Goal: Transaction & Acquisition: Download file/media

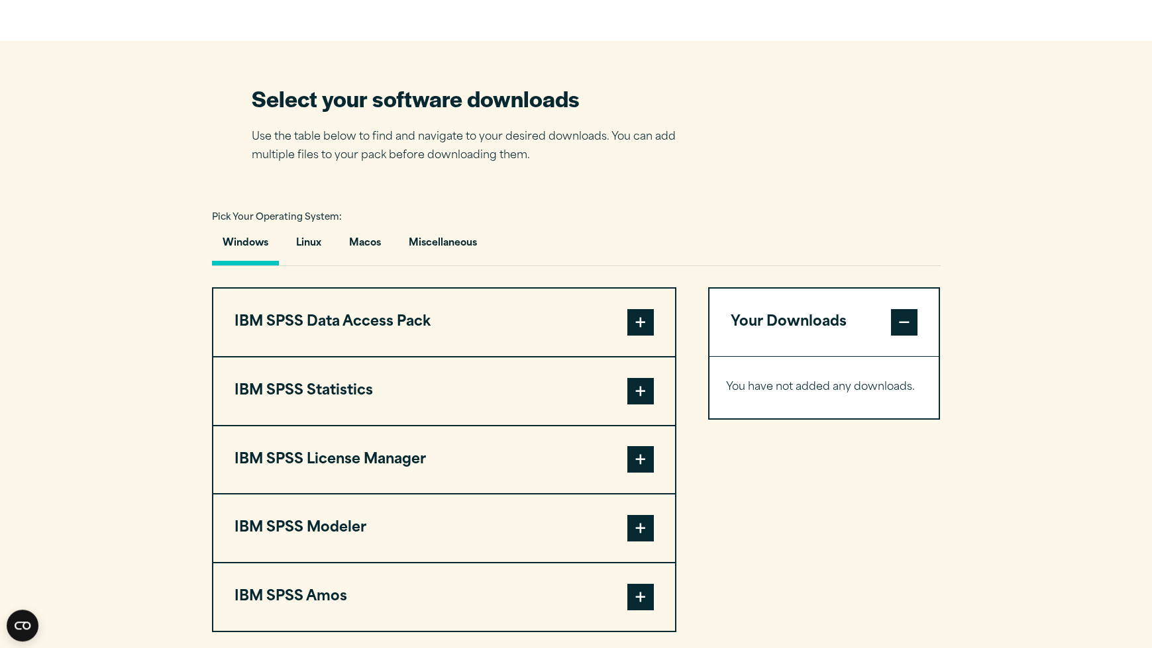
scroll to position [880, 0]
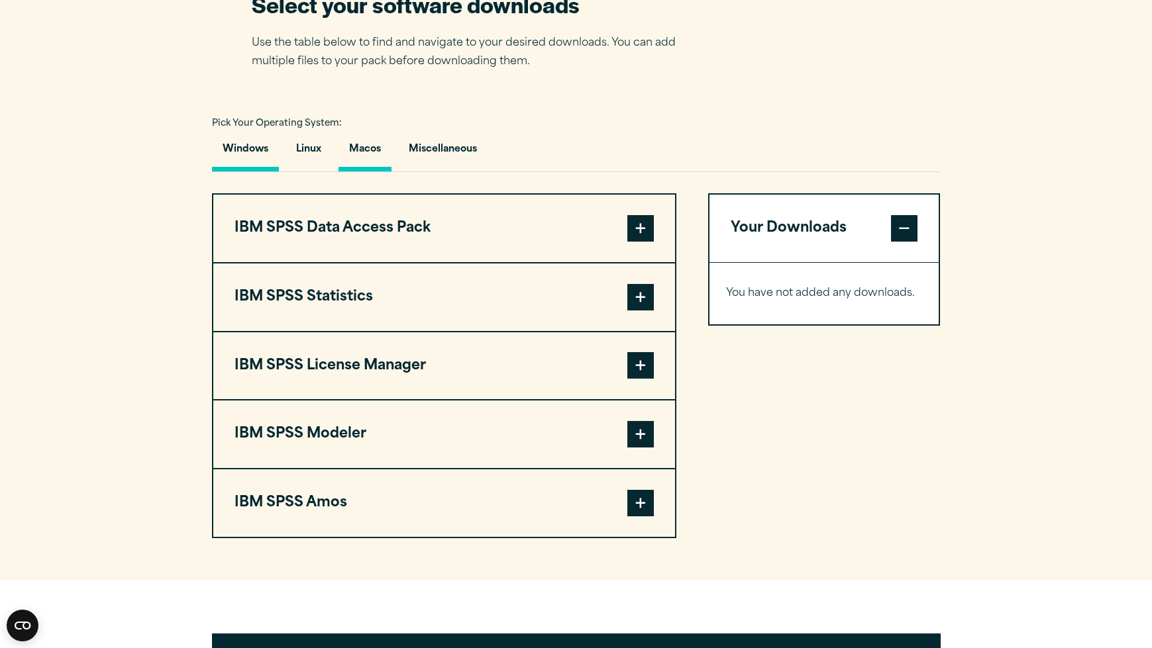
click at [364, 149] on button "Macos" at bounding box center [364, 153] width 53 height 38
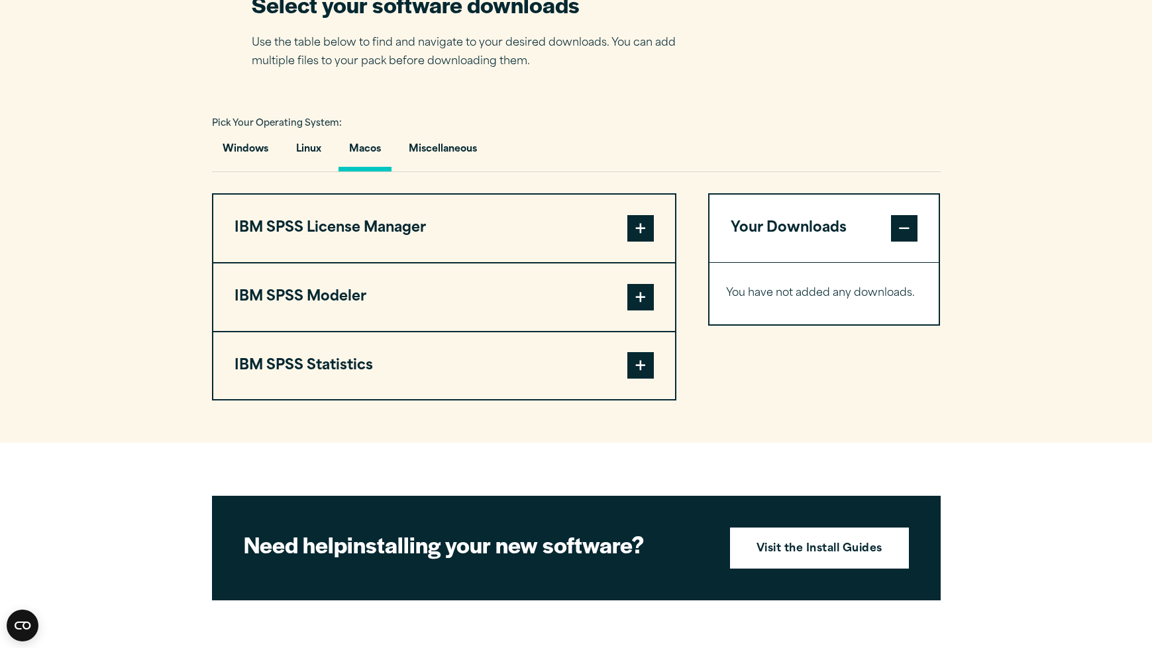
click at [370, 148] on button "Macos" at bounding box center [364, 153] width 53 height 38
click at [361, 152] on button "Macos" at bounding box center [364, 153] width 53 height 38
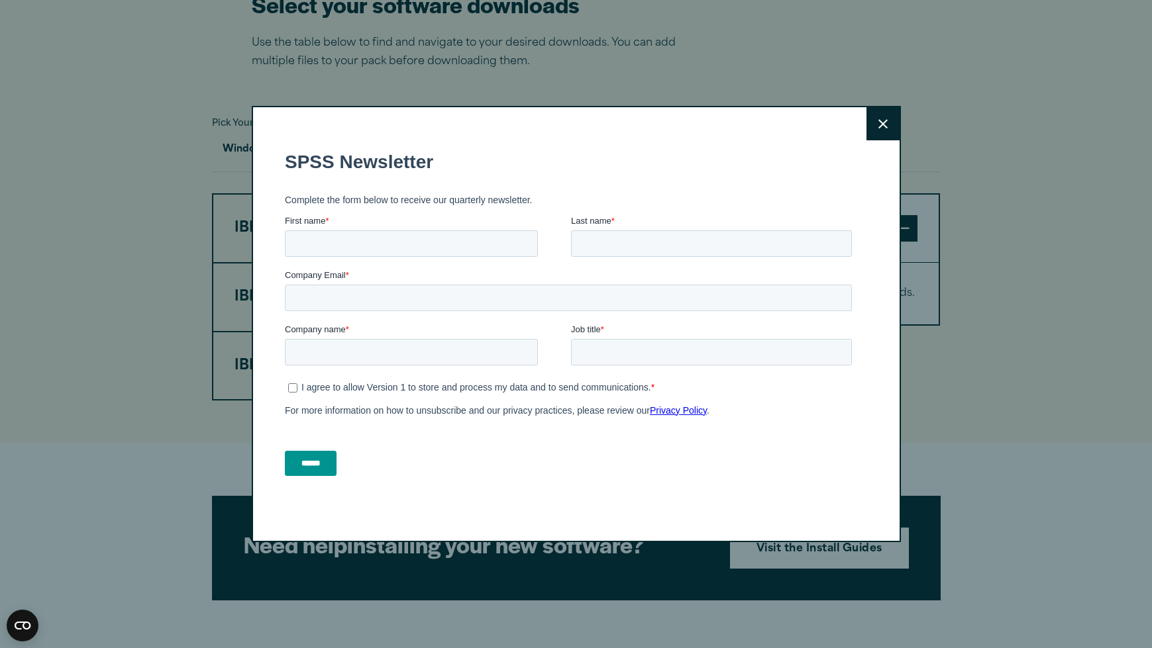
scroll to position [0, 0]
click at [880, 129] on icon at bounding box center [882, 124] width 9 height 10
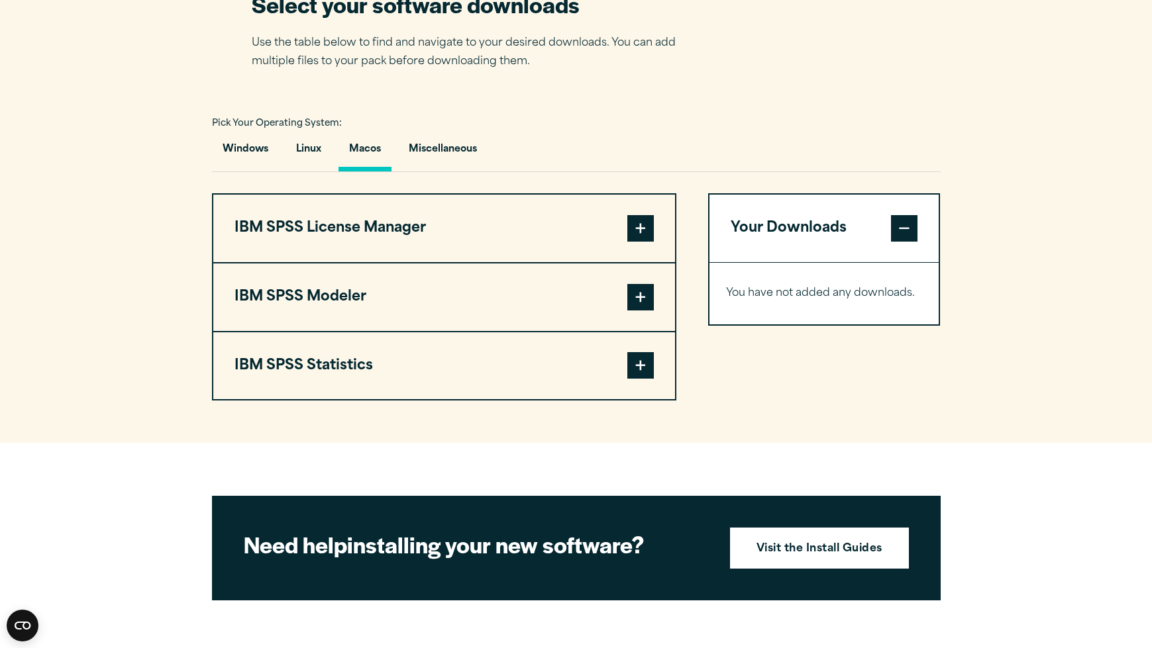
click at [639, 369] on span at bounding box center [640, 365] width 26 height 26
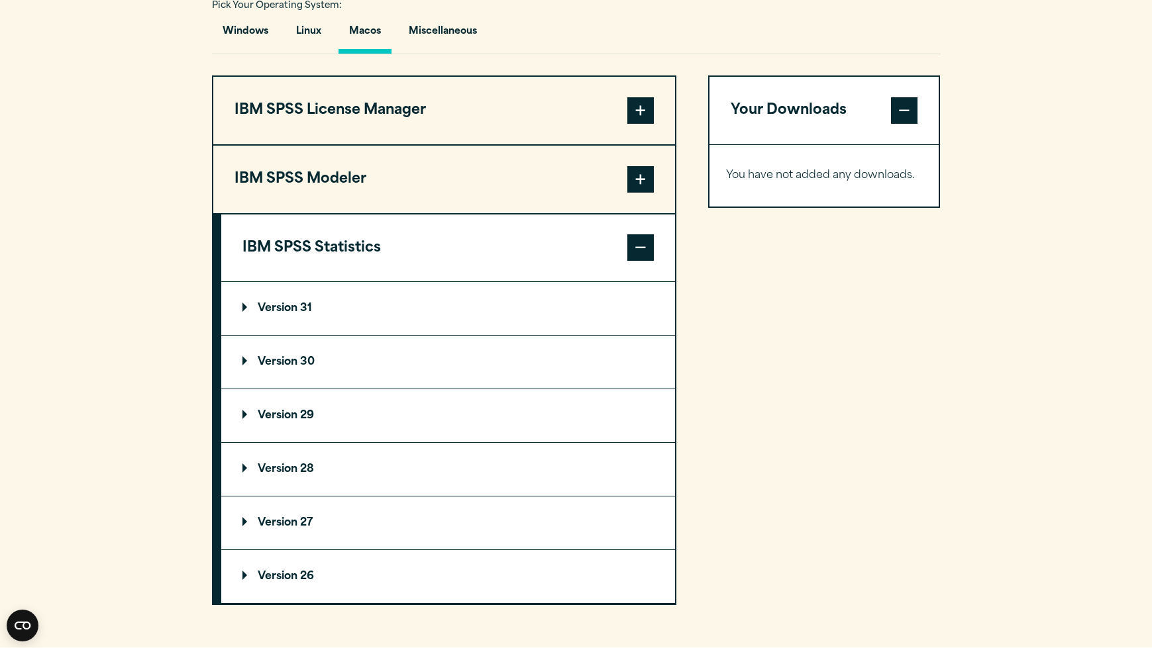
scroll to position [1049, 0]
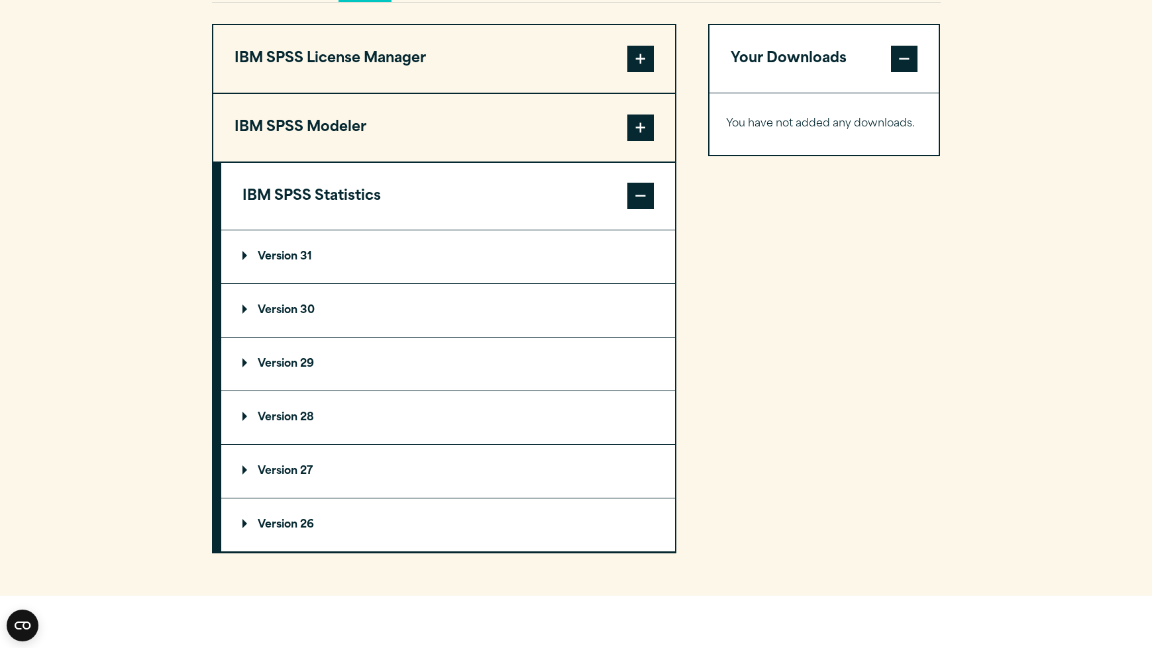
click at [319, 263] on summary "Version 31" at bounding box center [448, 256] width 454 height 53
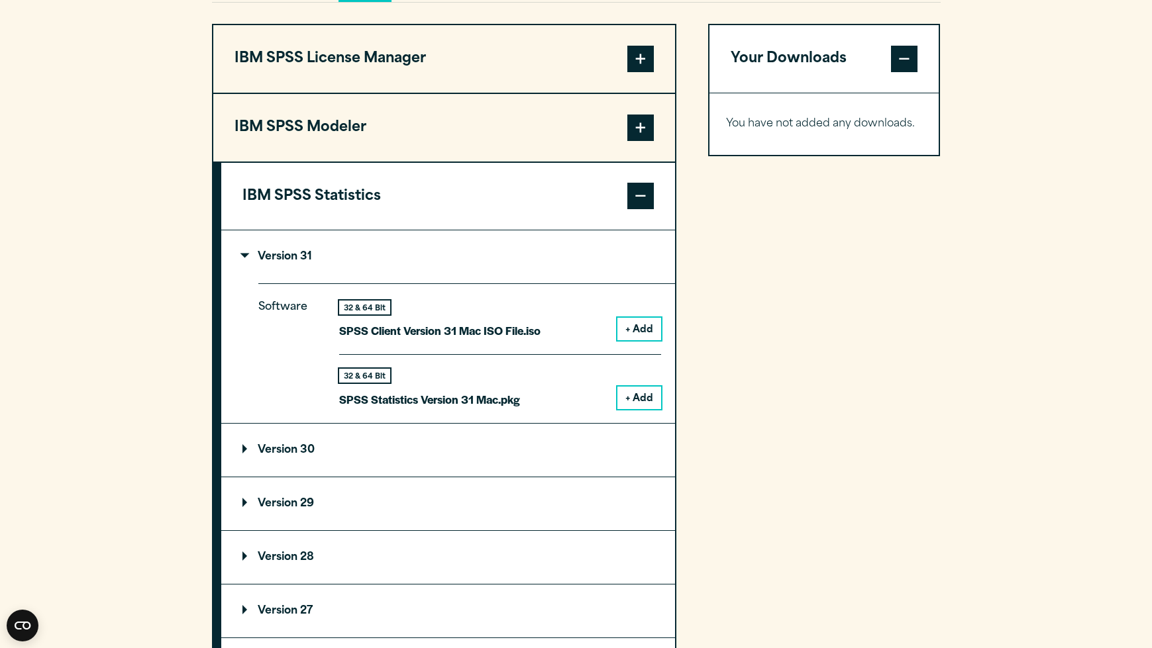
click at [305, 266] on summary "Version 31" at bounding box center [448, 256] width 454 height 53
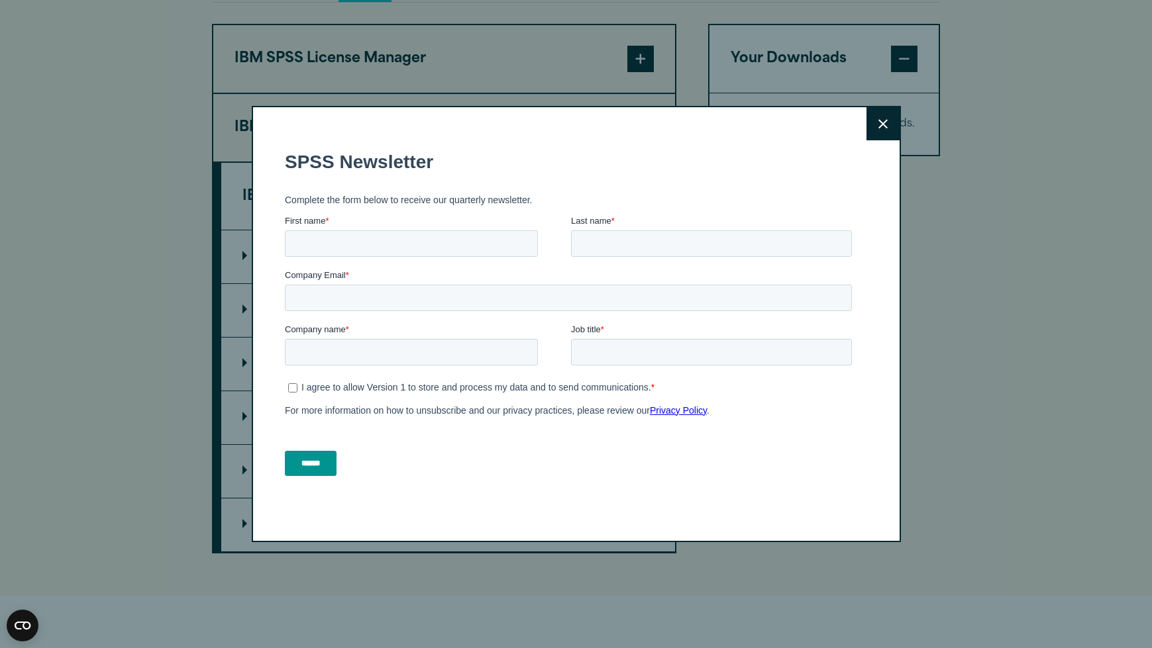
click at [874, 126] on button "Close" at bounding box center [882, 123] width 33 height 33
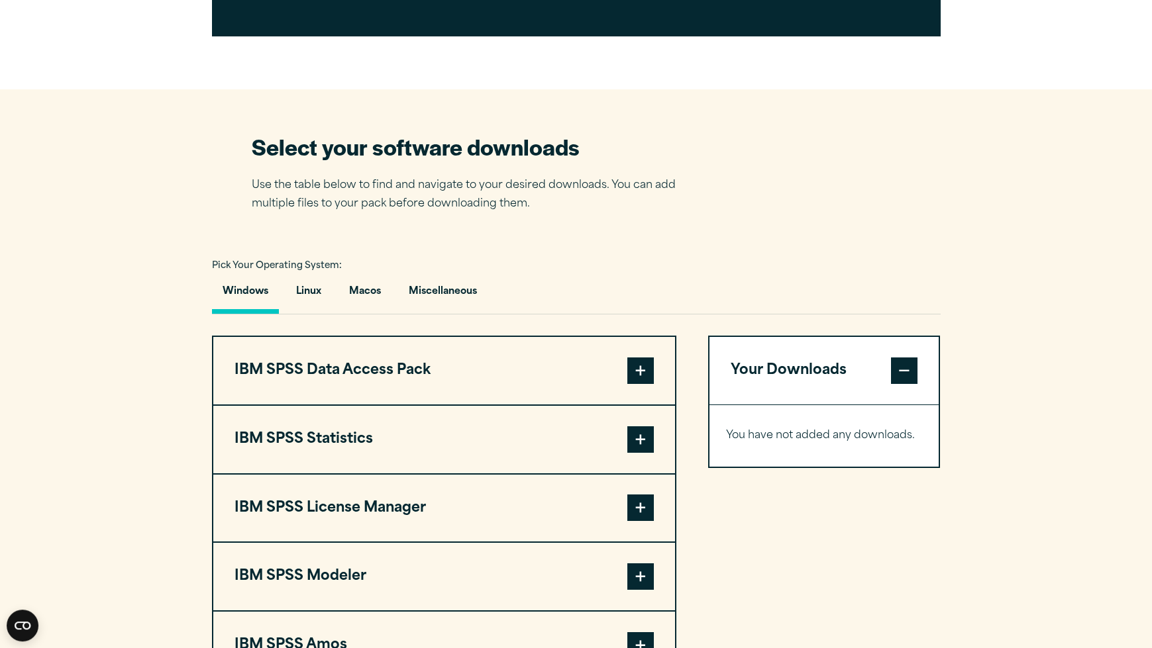
scroll to position [901, 0]
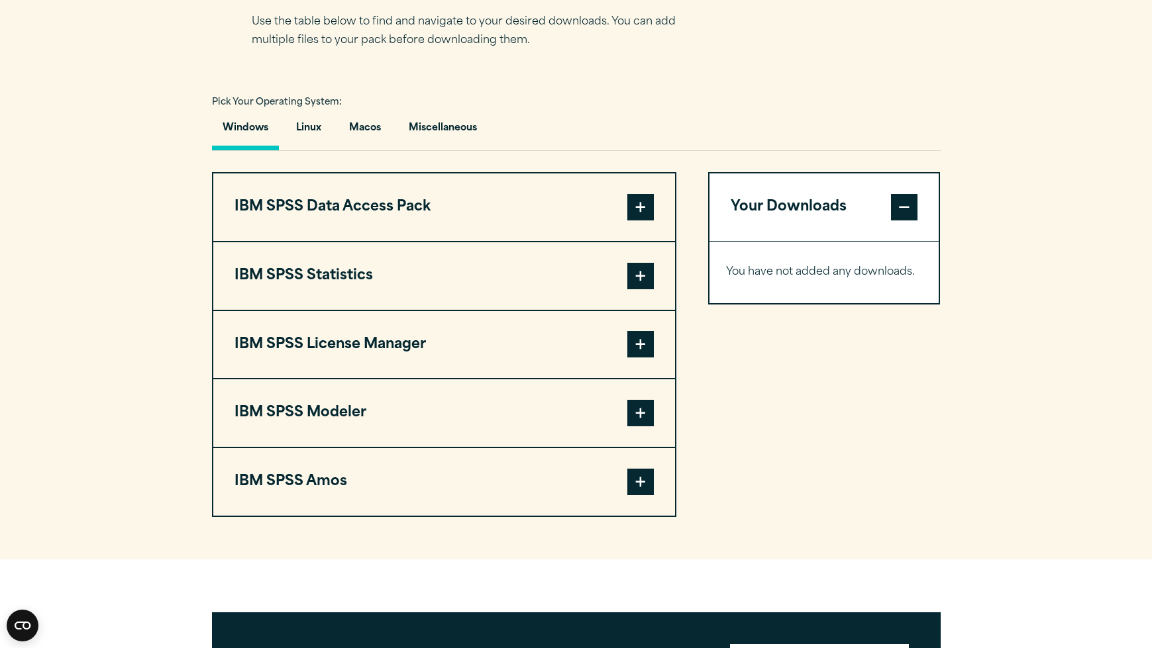
click at [635, 280] on span at bounding box center [640, 276] width 26 height 26
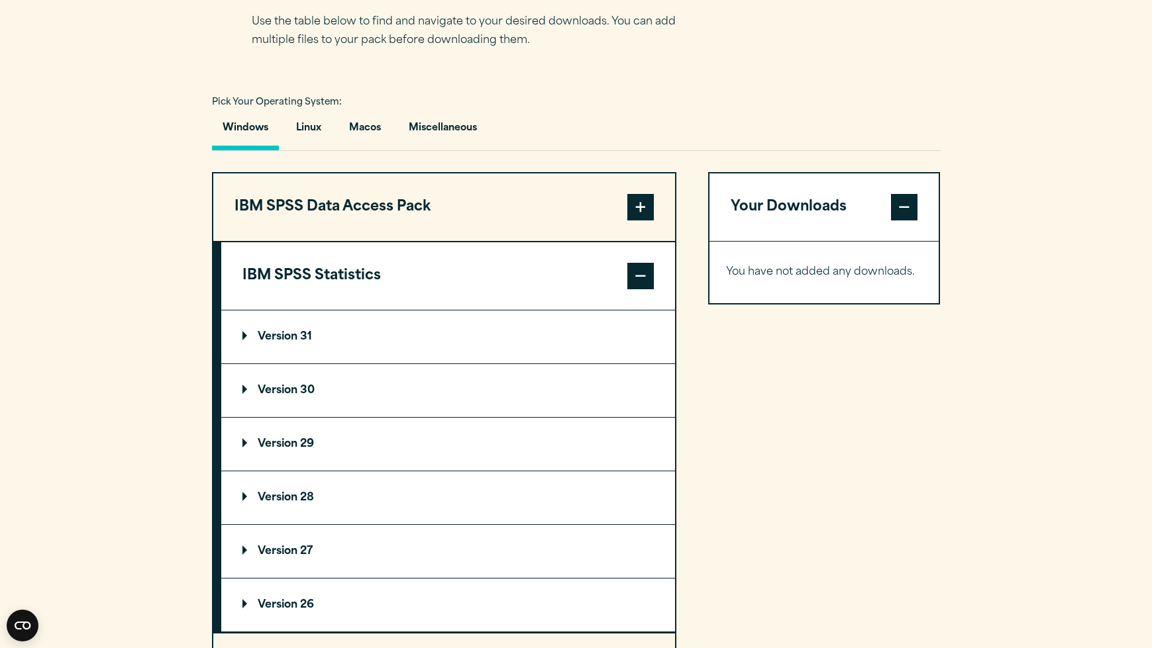
click at [635, 280] on span at bounding box center [640, 276] width 26 height 26
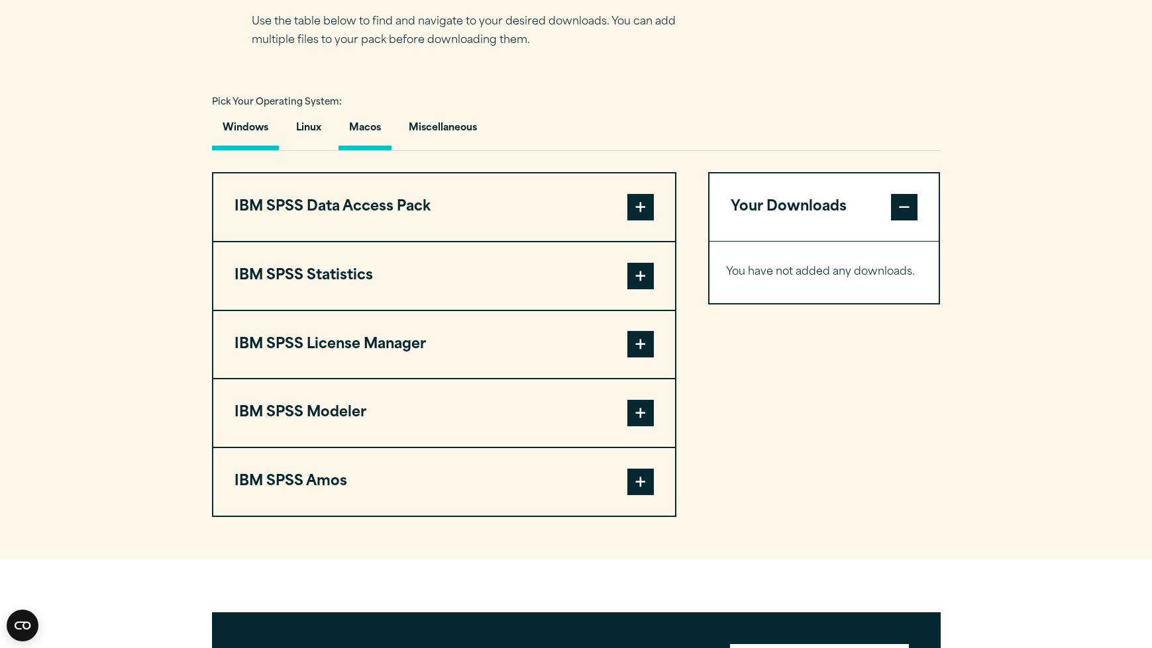
click at [375, 132] on button "Macos" at bounding box center [364, 132] width 53 height 38
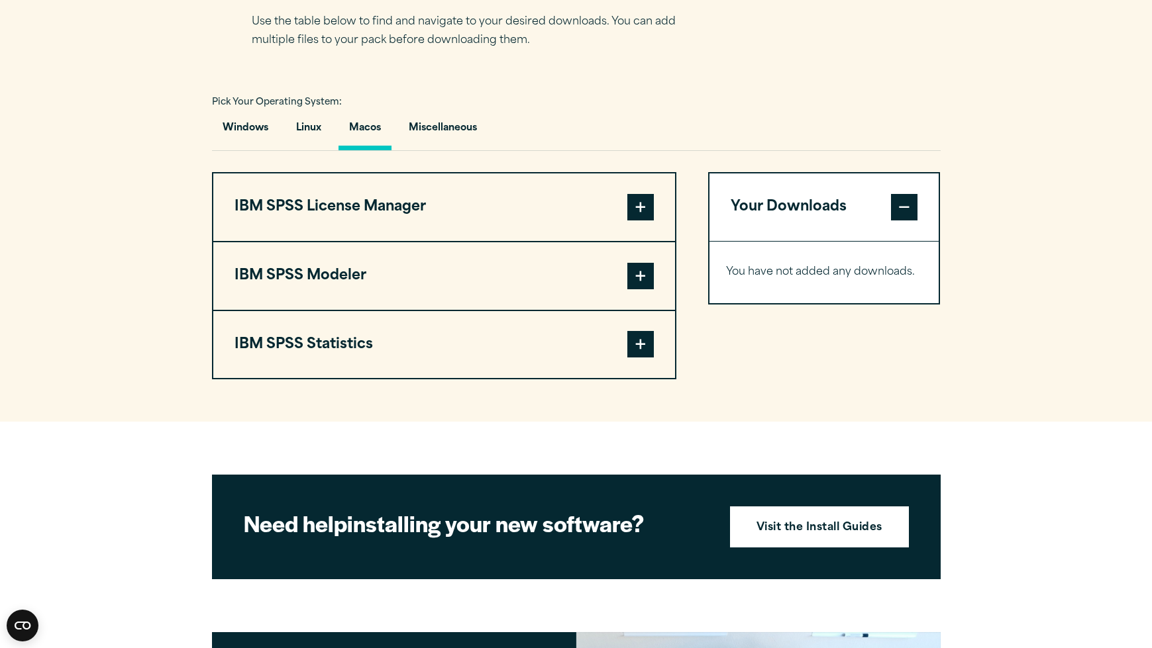
click at [639, 345] on span at bounding box center [640, 344] width 26 height 26
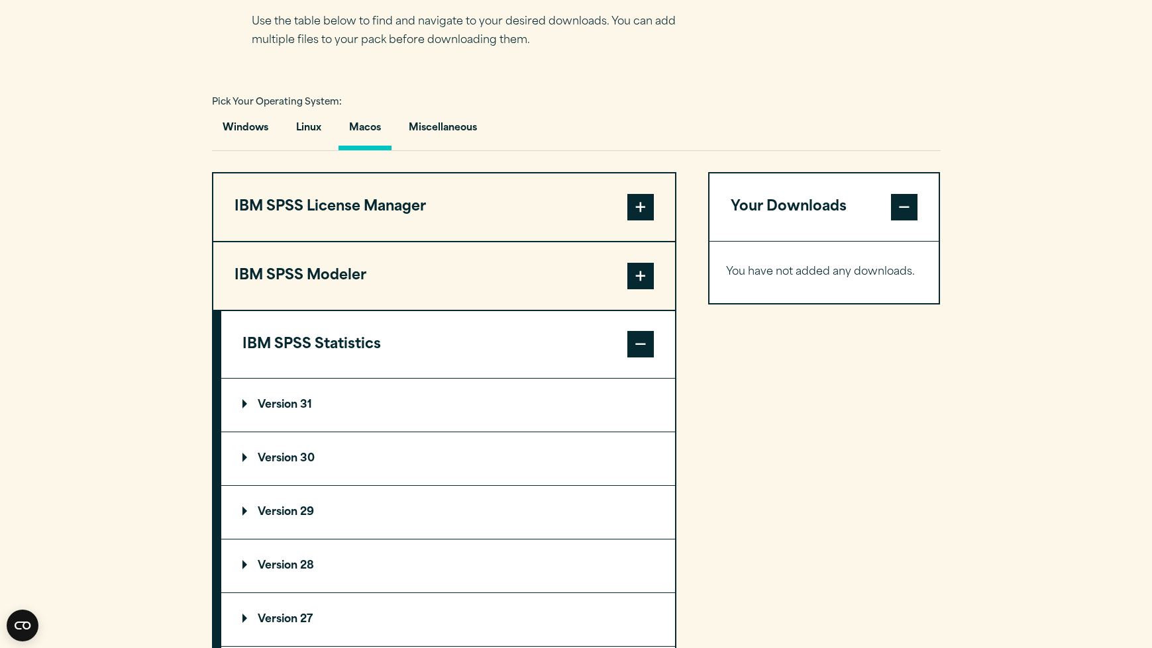
click at [340, 404] on summary "Version 31" at bounding box center [448, 405] width 454 height 53
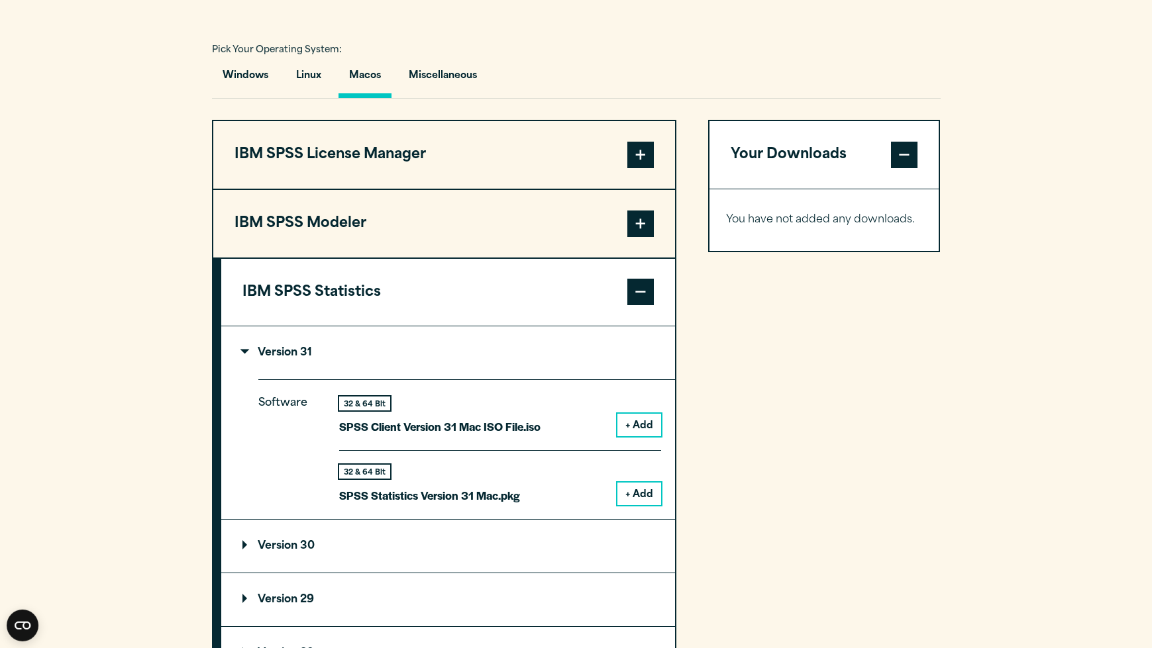
scroll to position [954, 0]
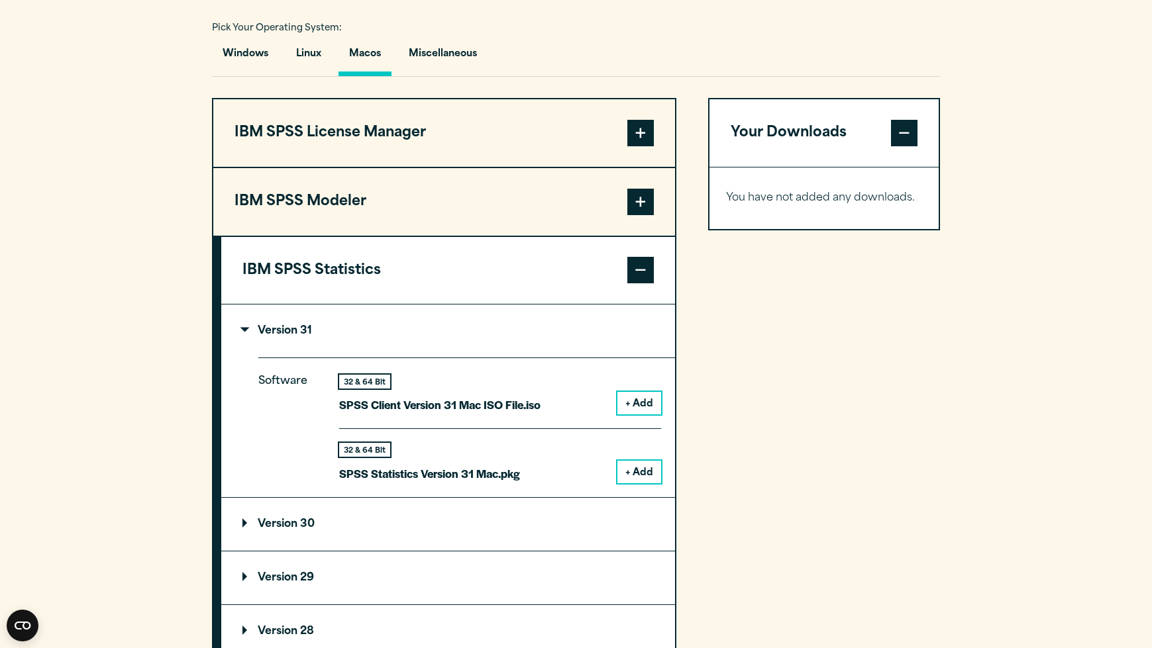
click at [310, 519] on p "Version 30" at bounding box center [278, 524] width 72 height 11
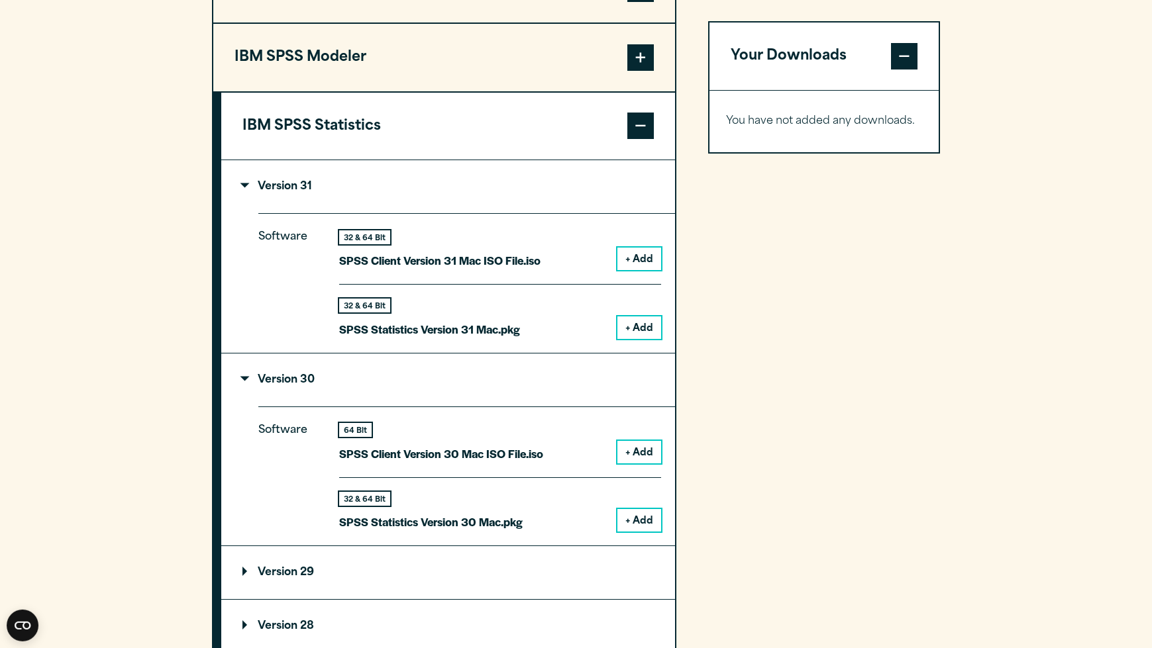
scroll to position [1166, 0]
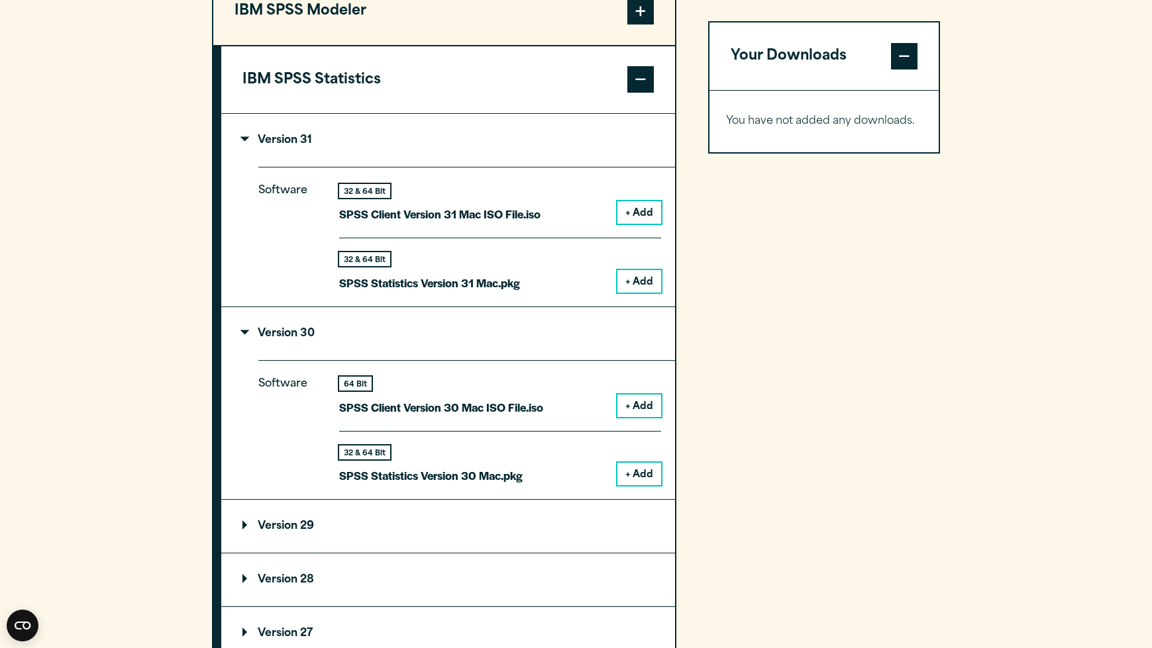
click at [289, 340] on summary "Version 30" at bounding box center [448, 333] width 454 height 53
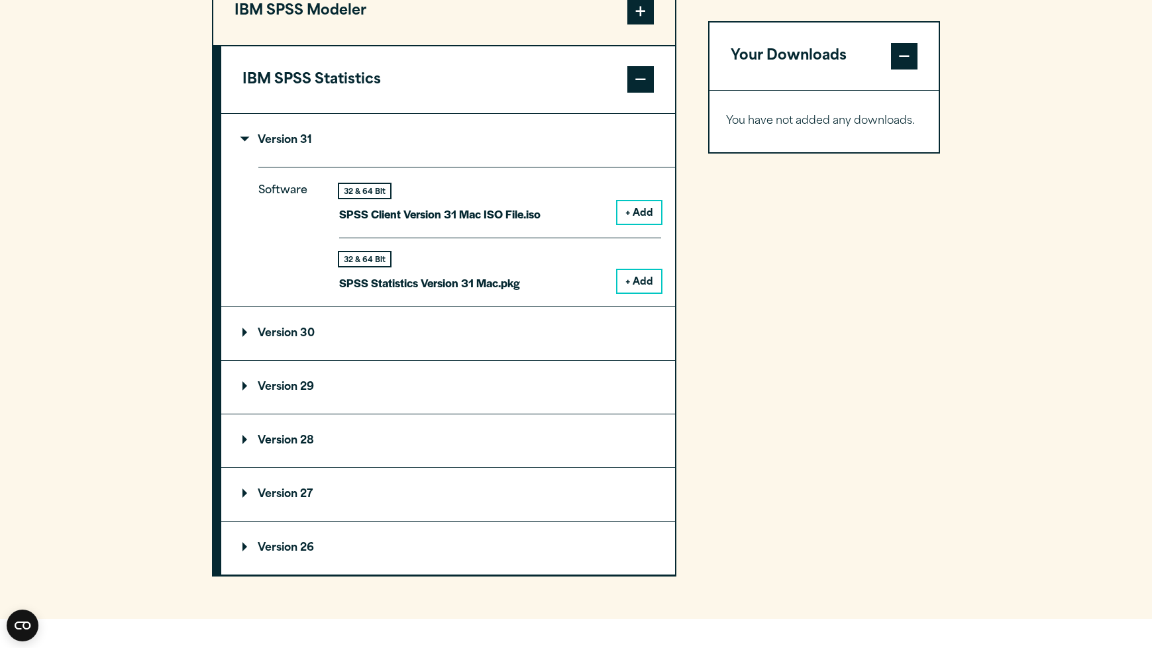
click at [307, 385] on p "Version 29" at bounding box center [278, 387] width 72 height 11
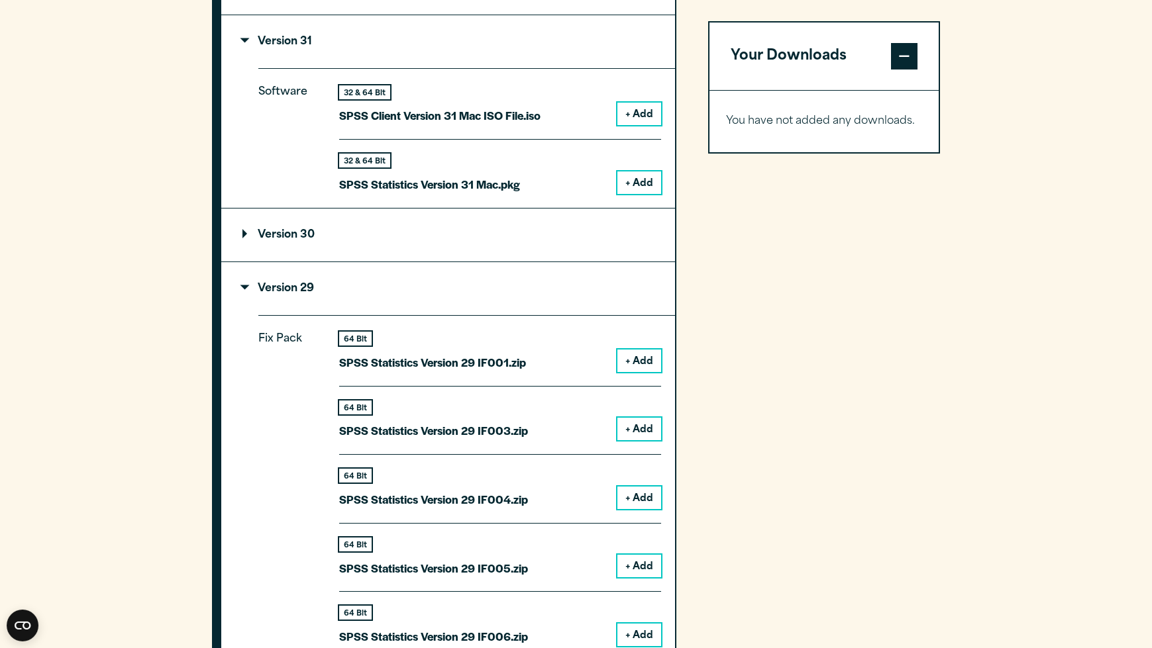
scroll to position [1229, 0]
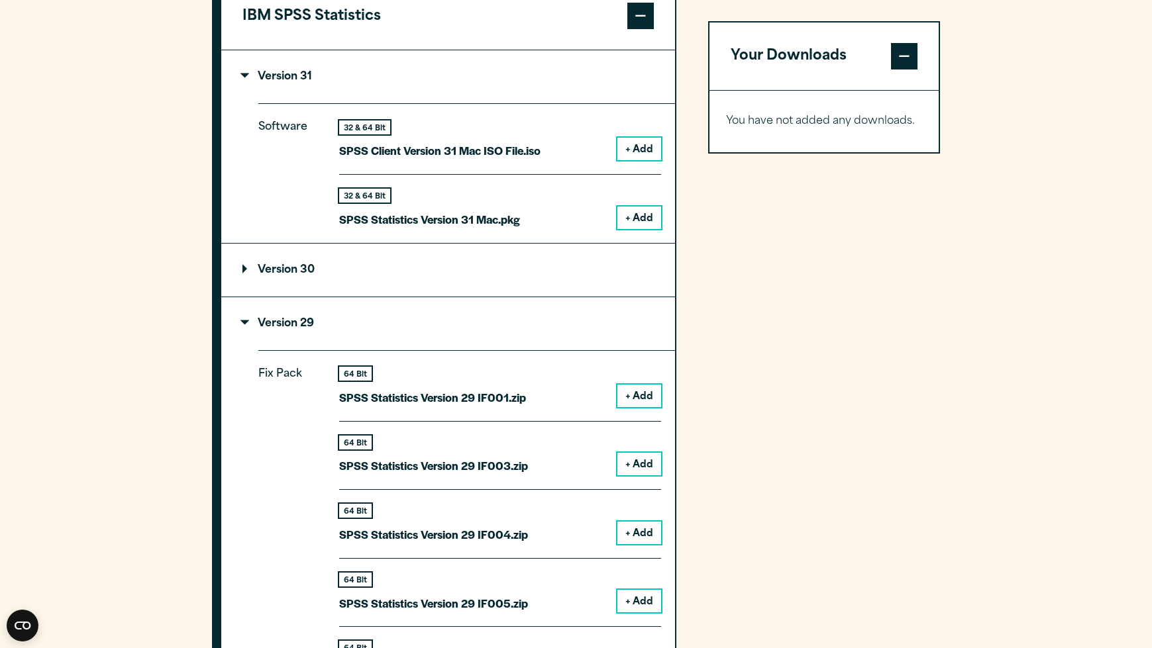
click at [289, 325] on p "Version 29" at bounding box center [278, 324] width 72 height 11
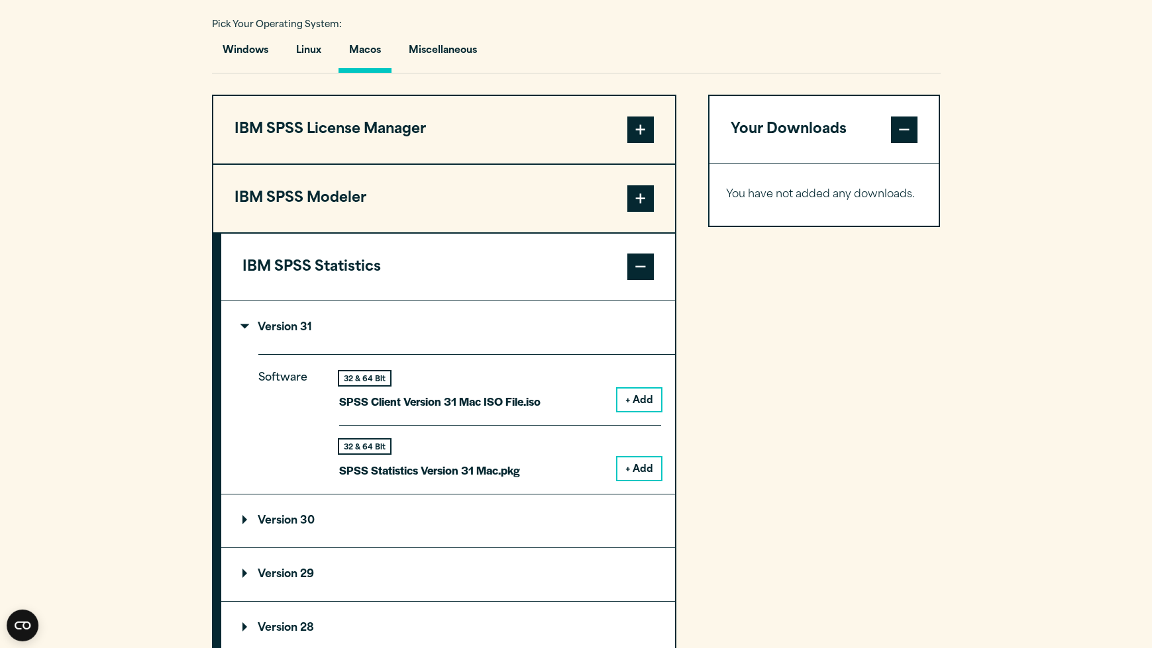
scroll to position [964, 0]
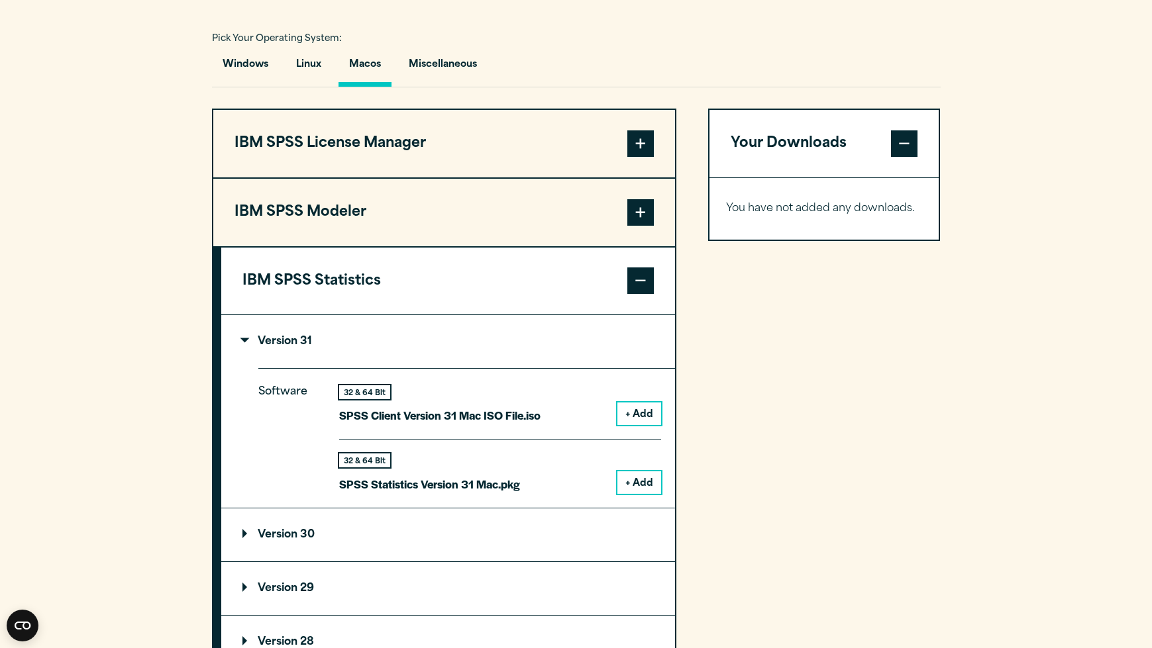
click at [311, 348] on summary "Version 31" at bounding box center [448, 341] width 454 height 53
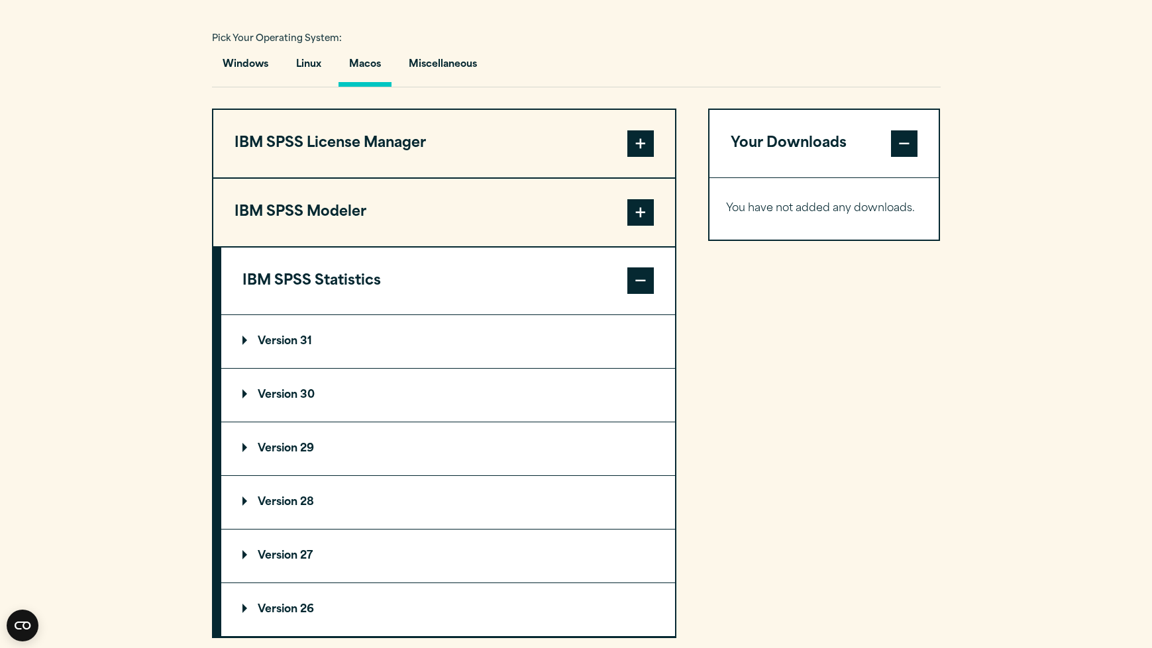
click at [307, 344] on p "Version 31" at bounding box center [277, 341] width 70 height 11
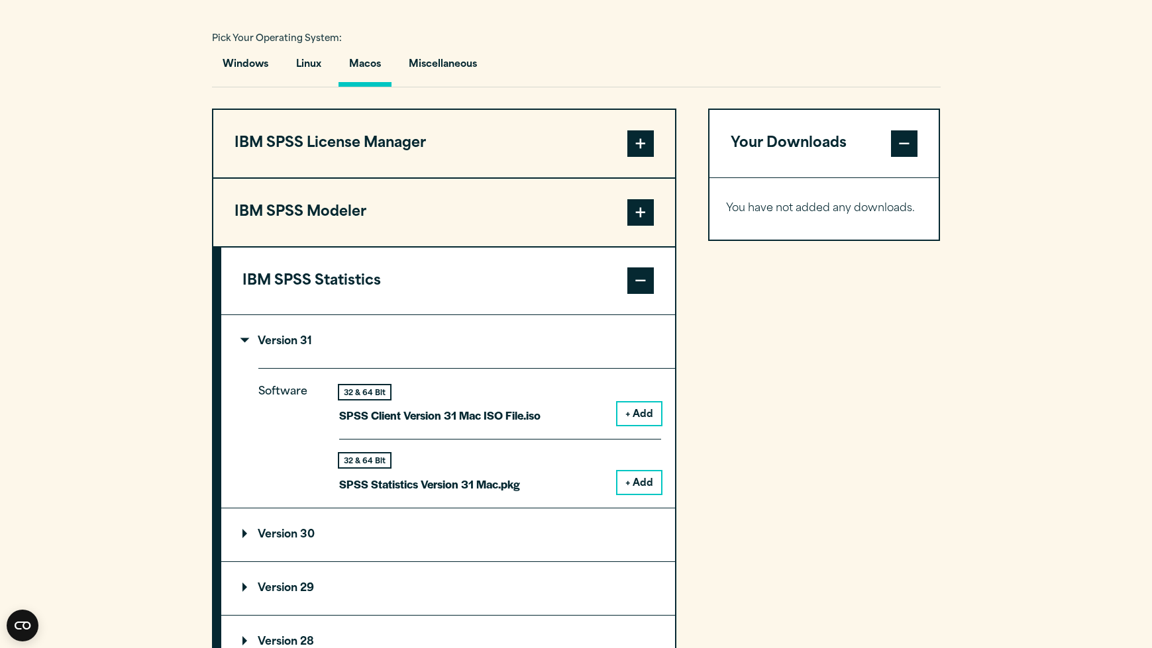
click at [646, 415] on button "+ Add" at bounding box center [639, 414] width 44 height 23
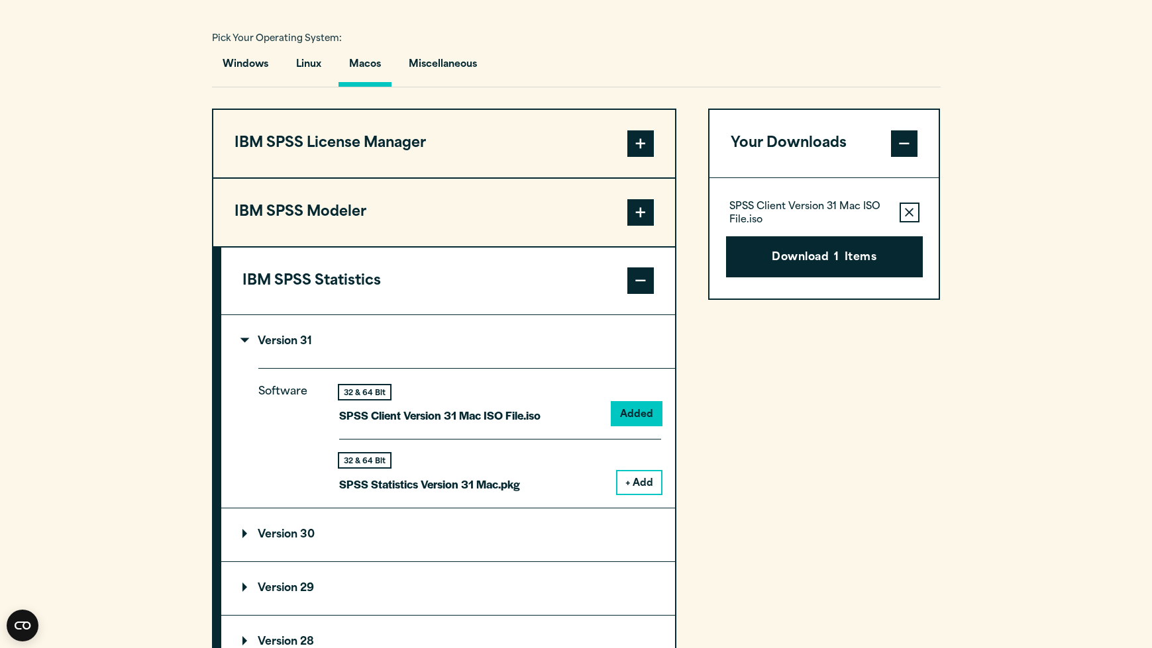
click at [640, 484] on button "+ Add" at bounding box center [639, 483] width 44 height 23
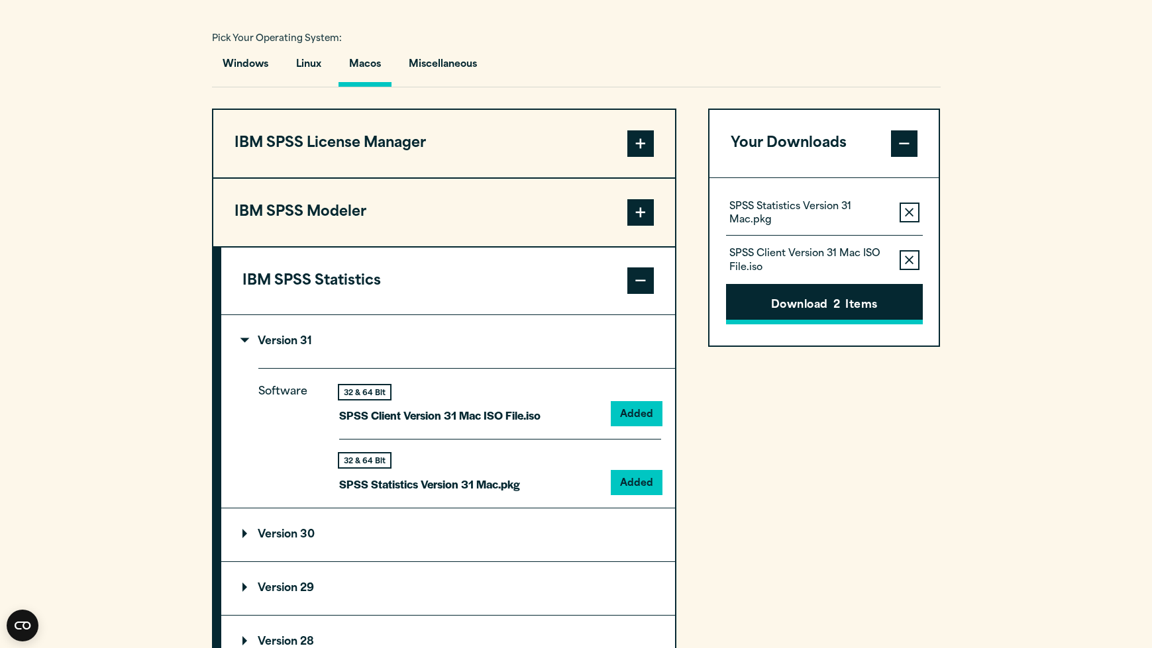
click at [818, 307] on button "Download 2 Items" at bounding box center [824, 304] width 197 height 41
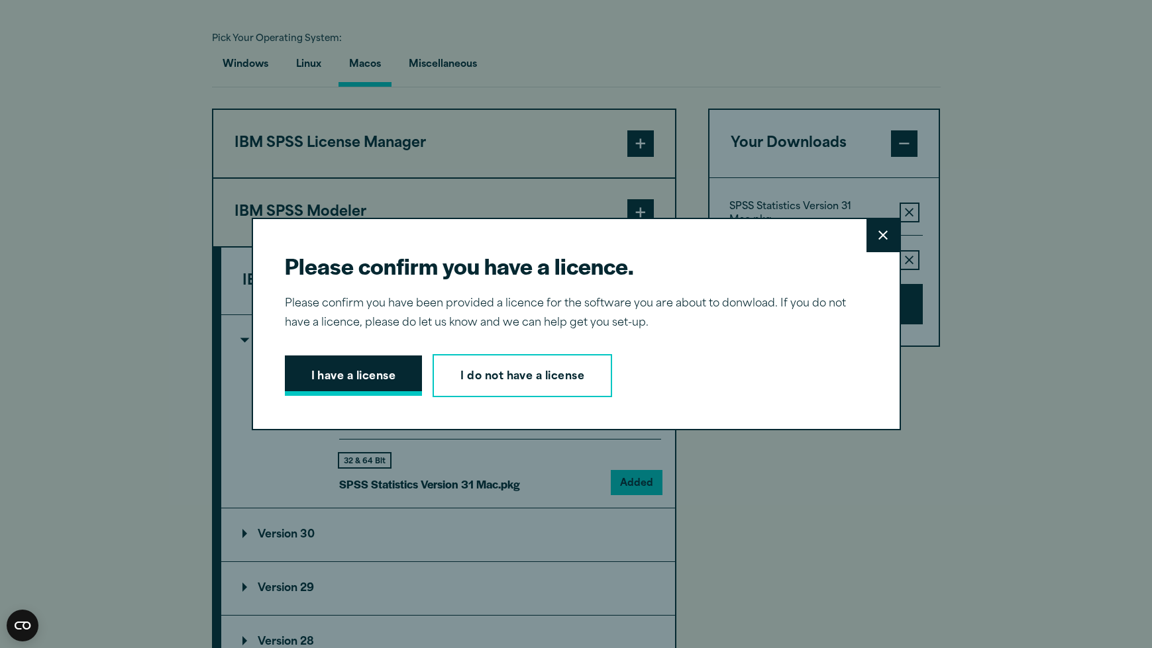
click at [376, 374] on button "I have a license" at bounding box center [354, 376] width 138 height 41
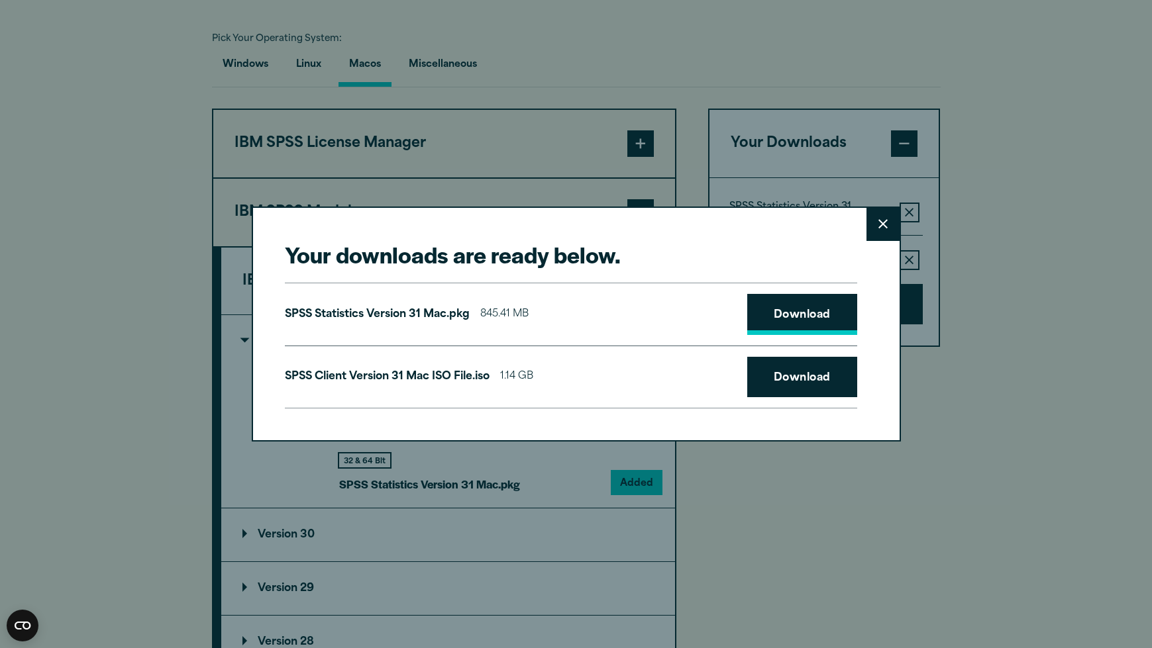
click at [799, 305] on link "Download" at bounding box center [802, 314] width 110 height 41
click at [816, 374] on link "Download" at bounding box center [802, 377] width 110 height 41
click at [879, 221] on icon at bounding box center [882, 223] width 9 height 9
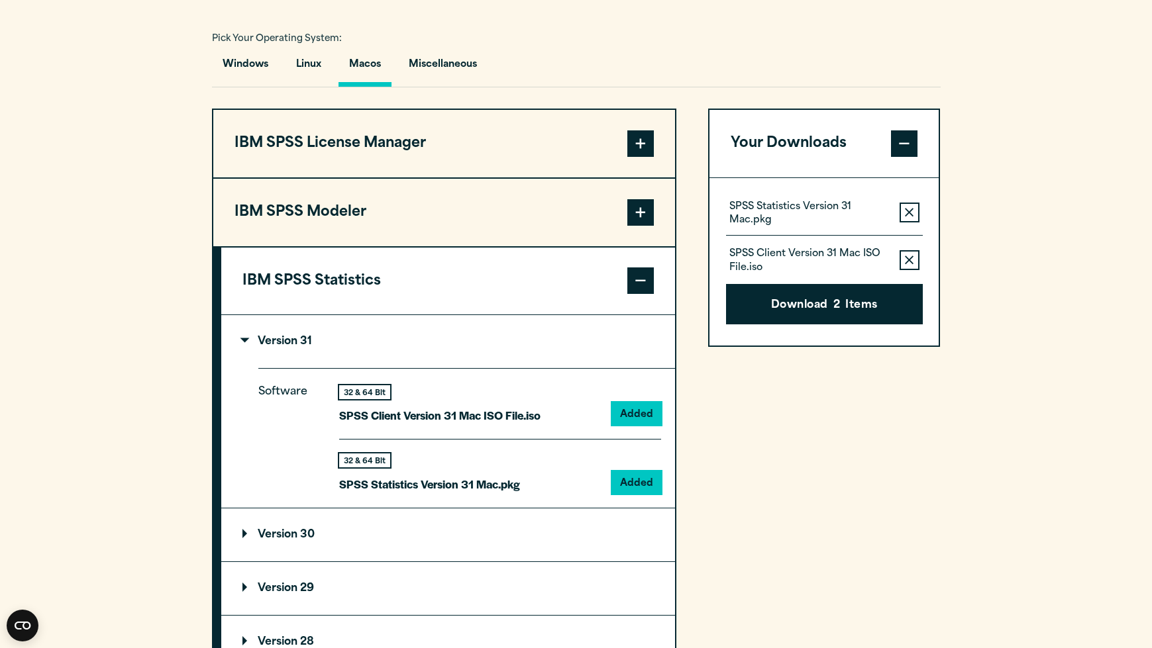
click at [636, 286] on span at bounding box center [640, 281] width 26 height 26
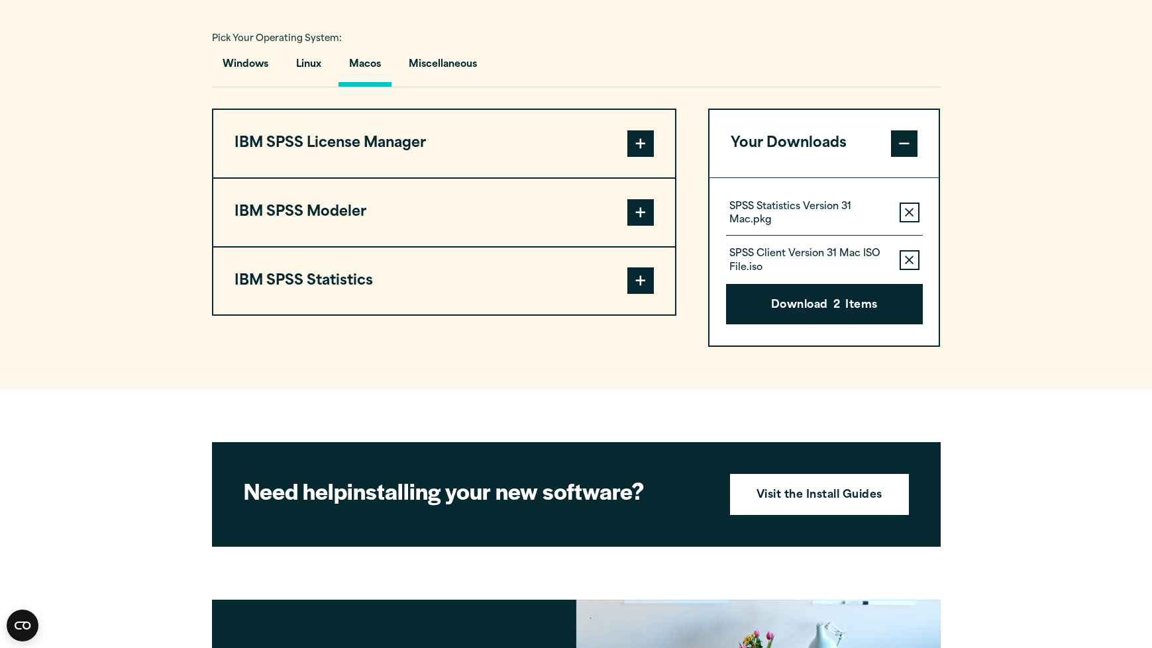
click at [914, 209] on button "Remove this item from your software download list" at bounding box center [909, 213] width 20 height 20
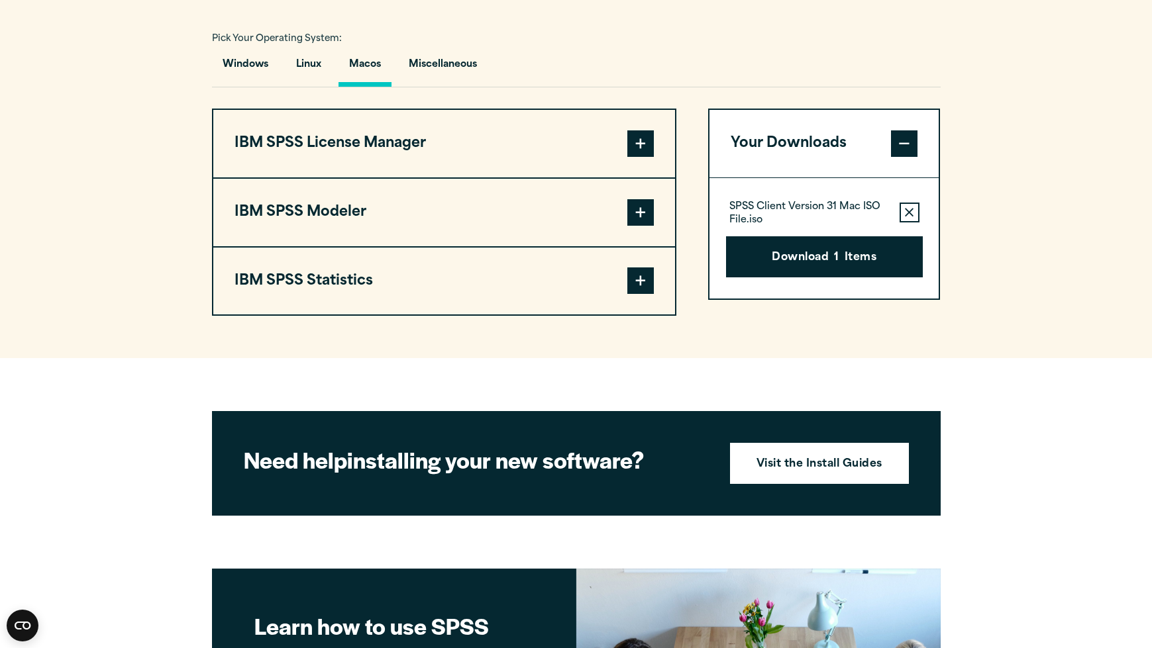
click at [913, 209] on icon "button" at bounding box center [909, 212] width 9 height 9
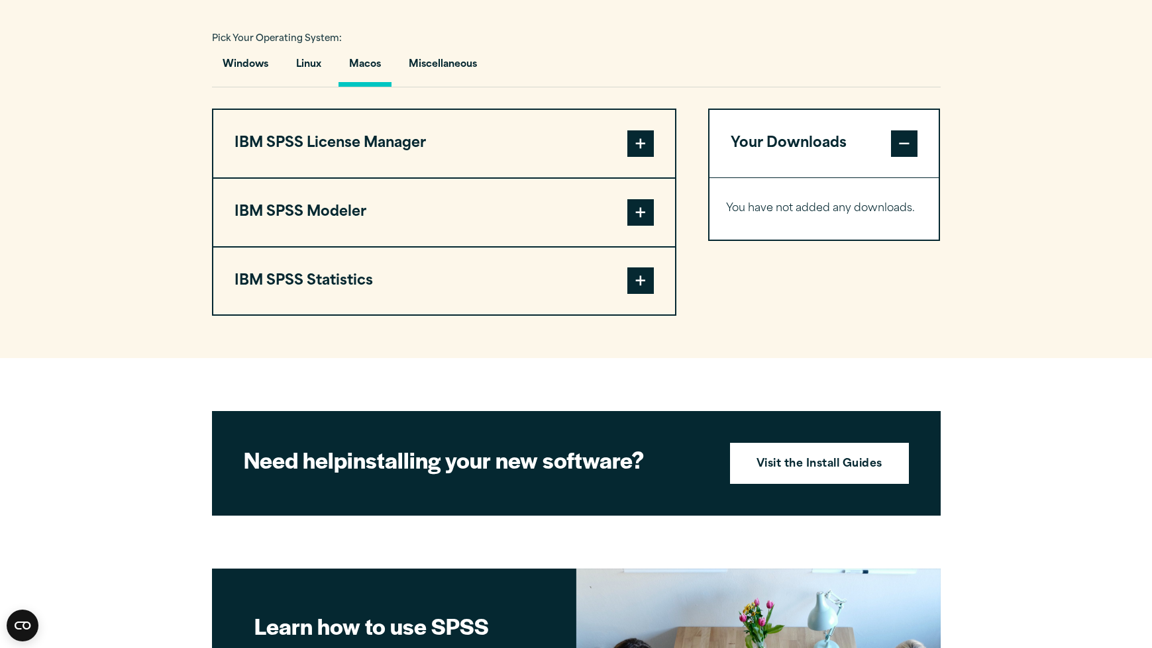
click at [644, 283] on span at bounding box center [640, 281] width 26 height 26
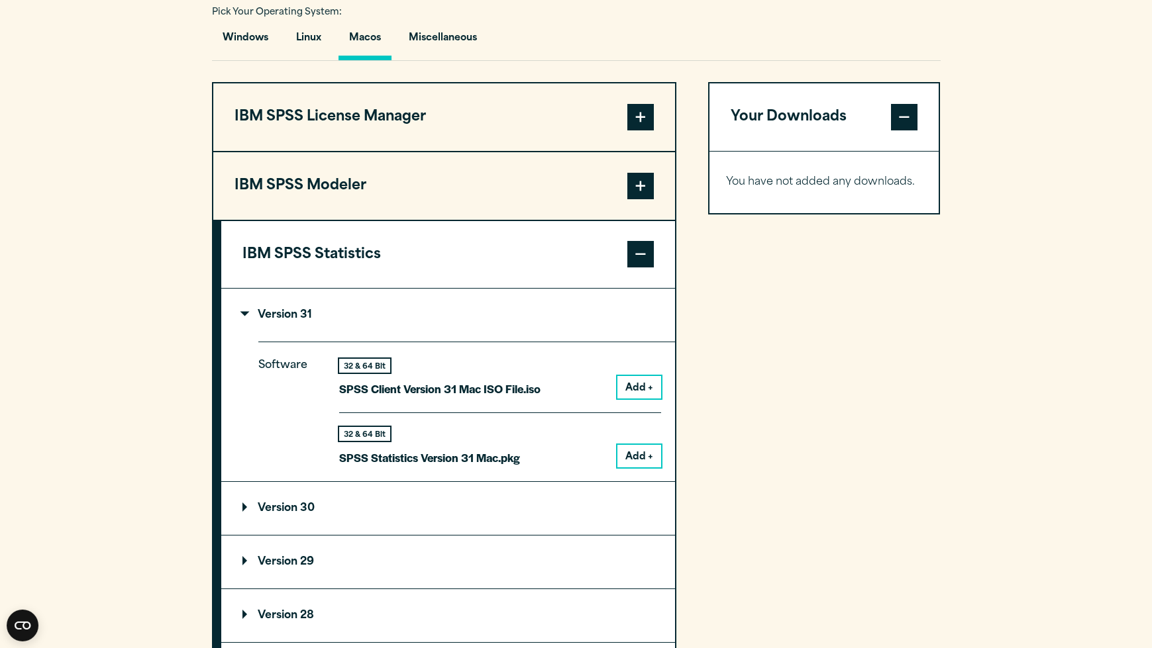
scroll to position [1134, 0]
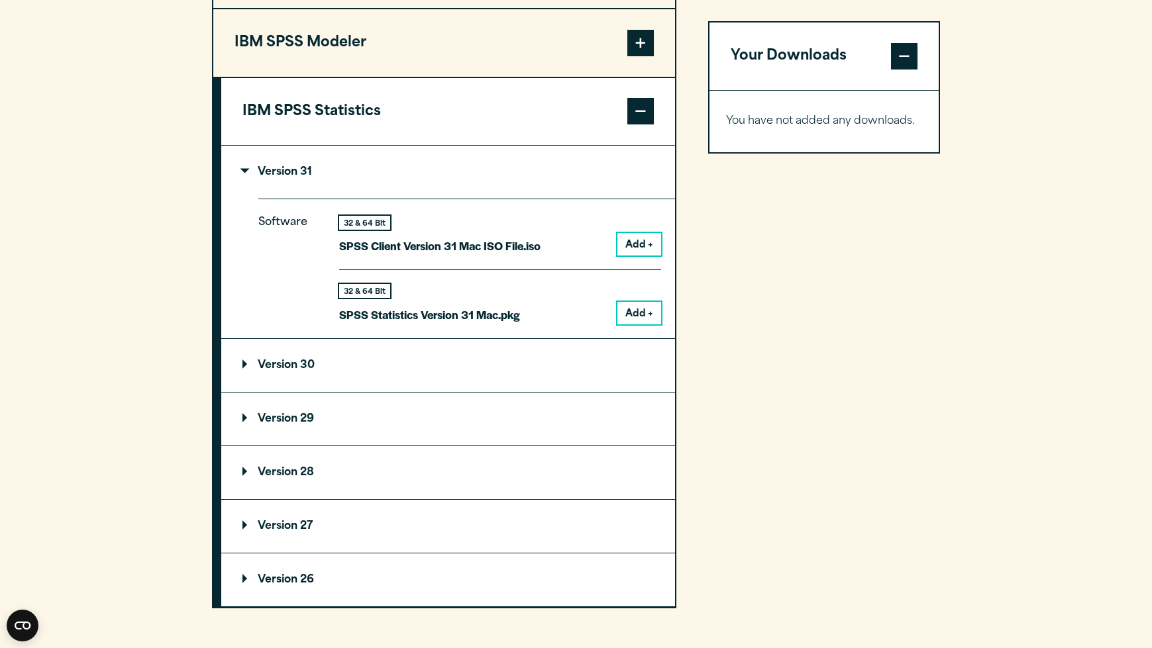
click at [330, 174] on summary "Version 31" at bounding box center [448, 172] width 454 height 53
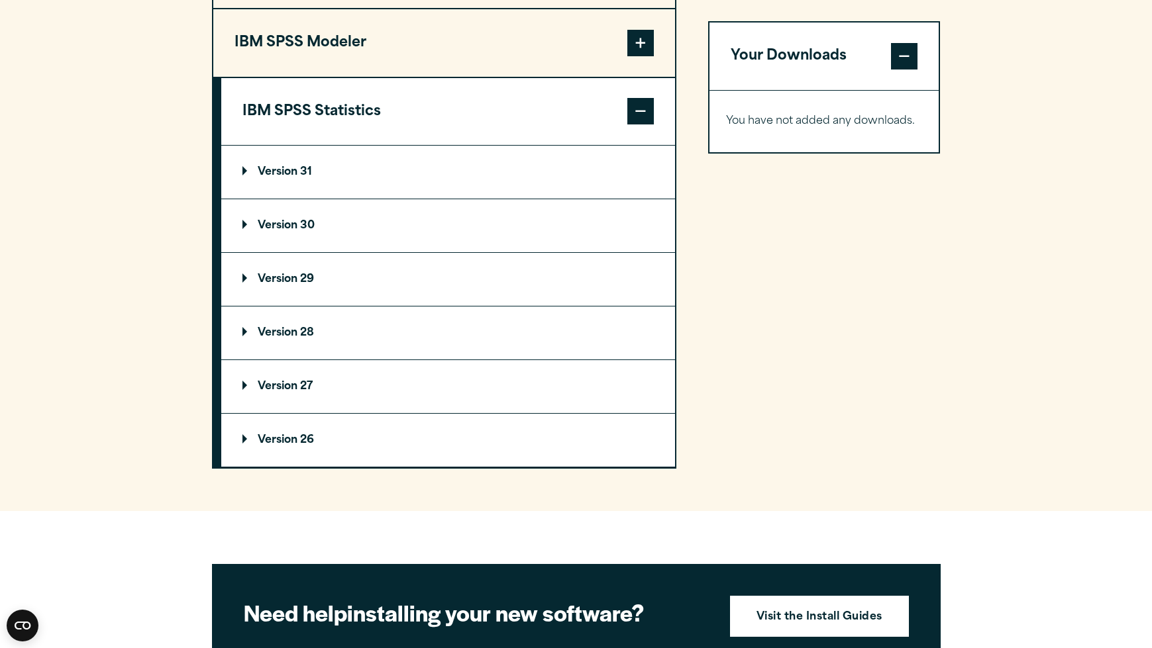
click at [299, 266] on summary "Version 29" at bounding box center [448, 279] width 454 height 53
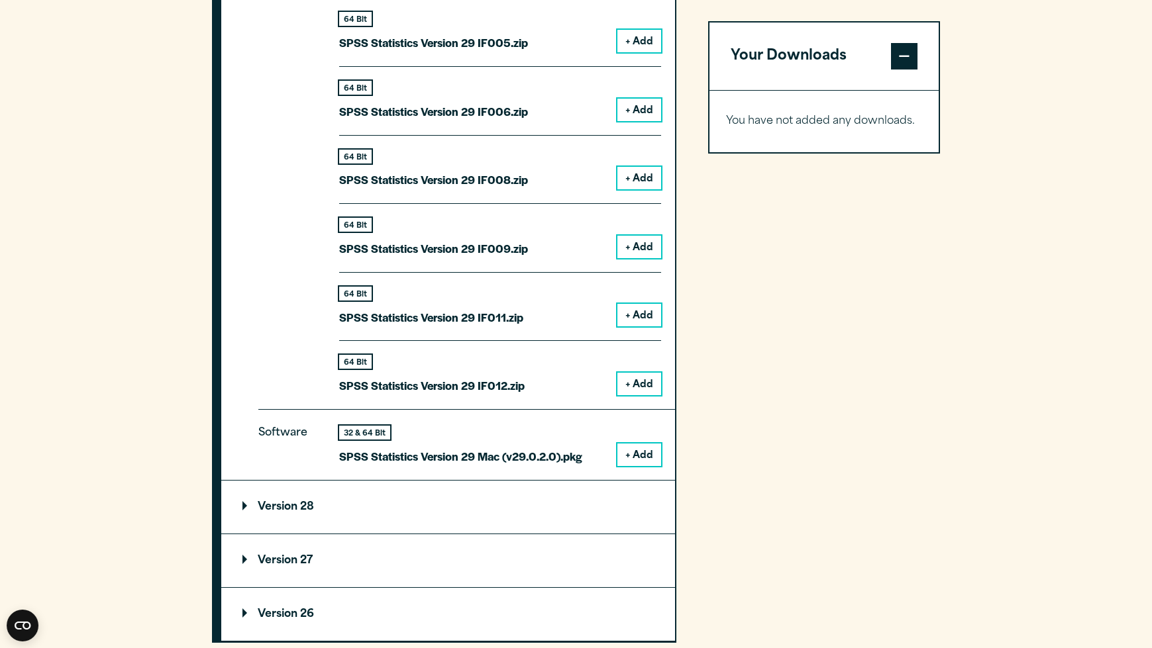
scroll to position [1674, 0]
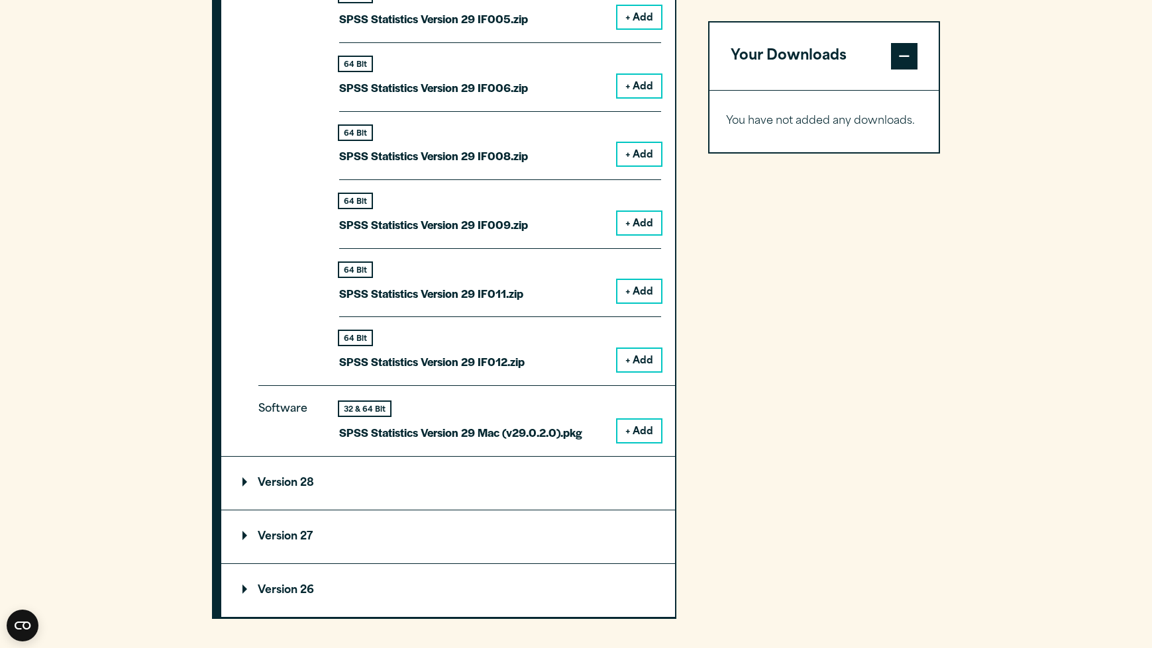
click at [644, 438] on button "+ Add" at bounding box center [639, 431] width 44 height 23
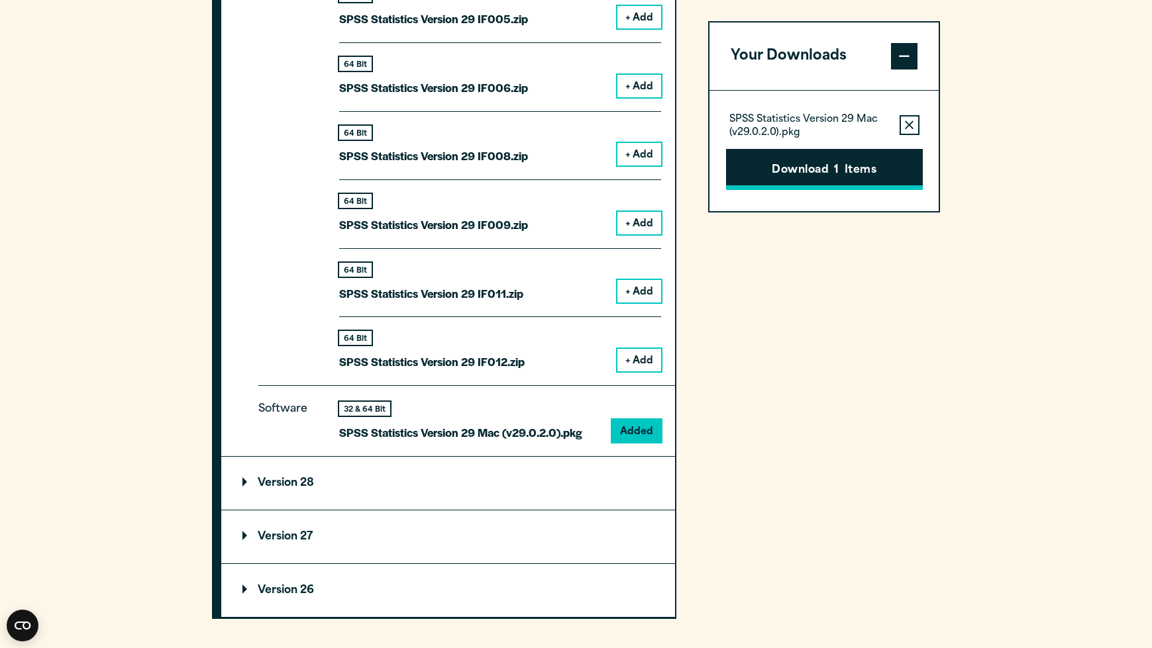
click at [828, 172] on button "Download 1 Items" at bounding box center [824, 169] width 197 height 41
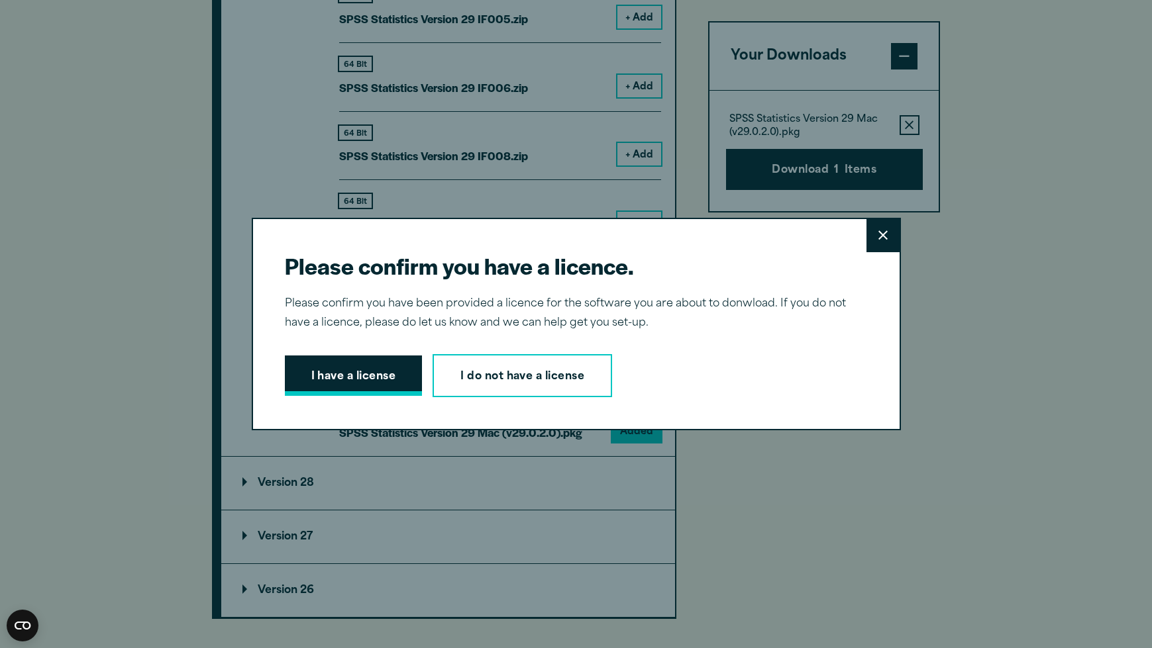
click at [348, 372] on button "I have a license" at bounding box center [354, 376] width 138 height 41
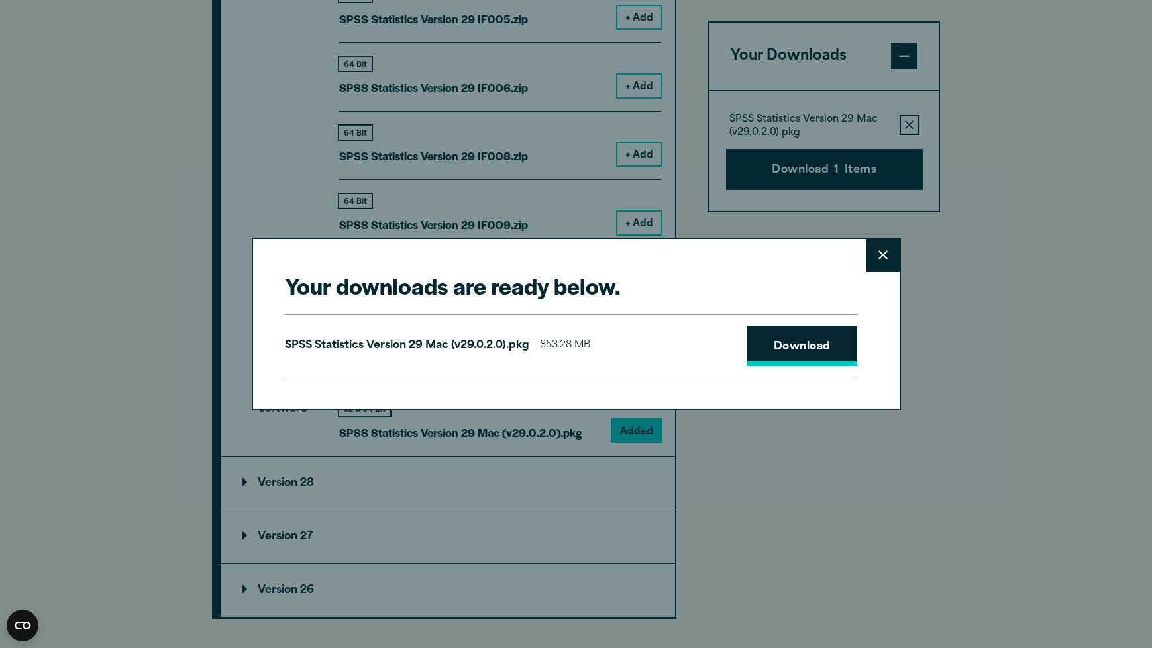
click at [809, 341] on link "Download" at bounding box center [802, 346] width 110 height 41
click at [891, 255] on button "Close" at bounding box center [882, 255] width 33 height 33
